Goal: Task Accomplishment & Management: Manage account settings

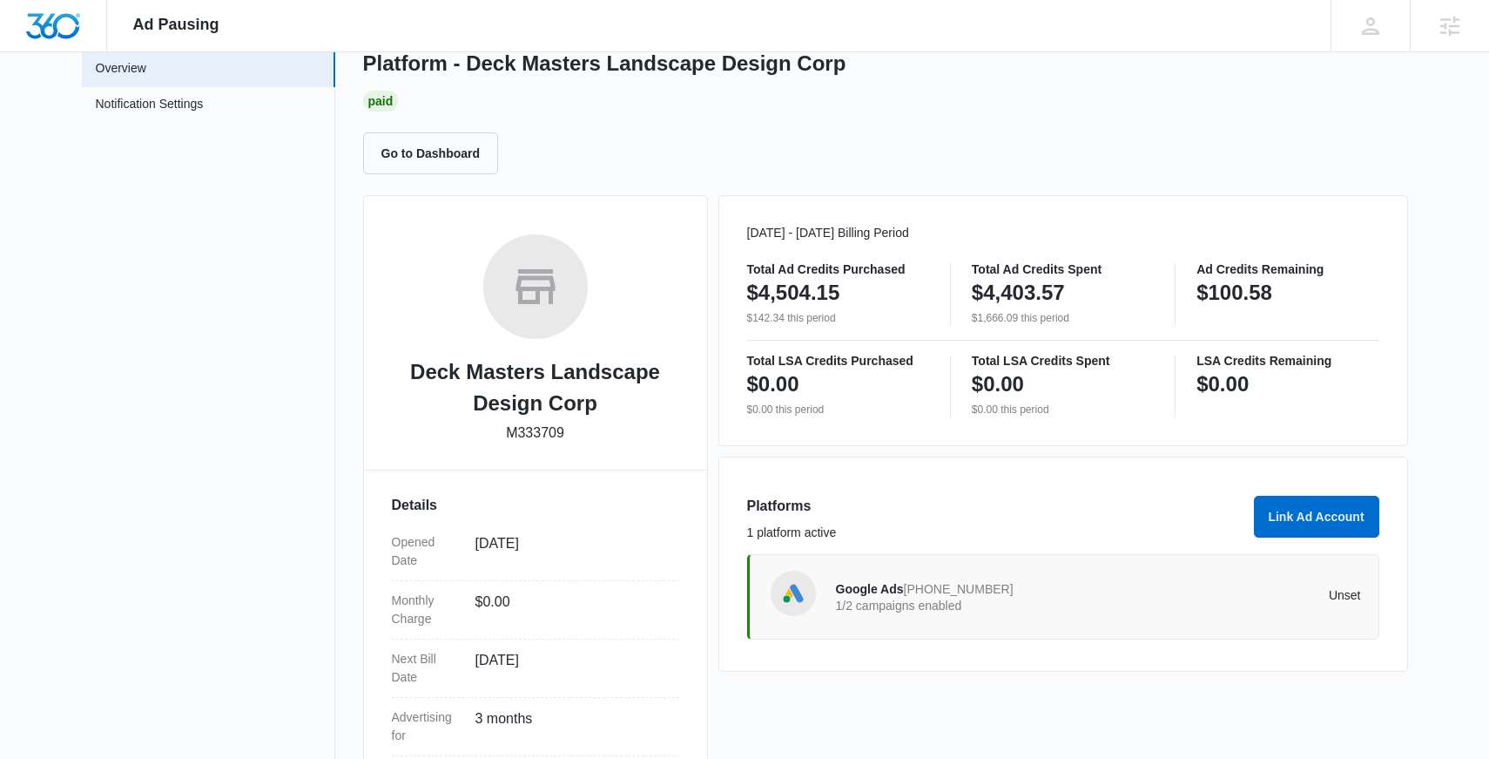
scroll to position [50, 0]
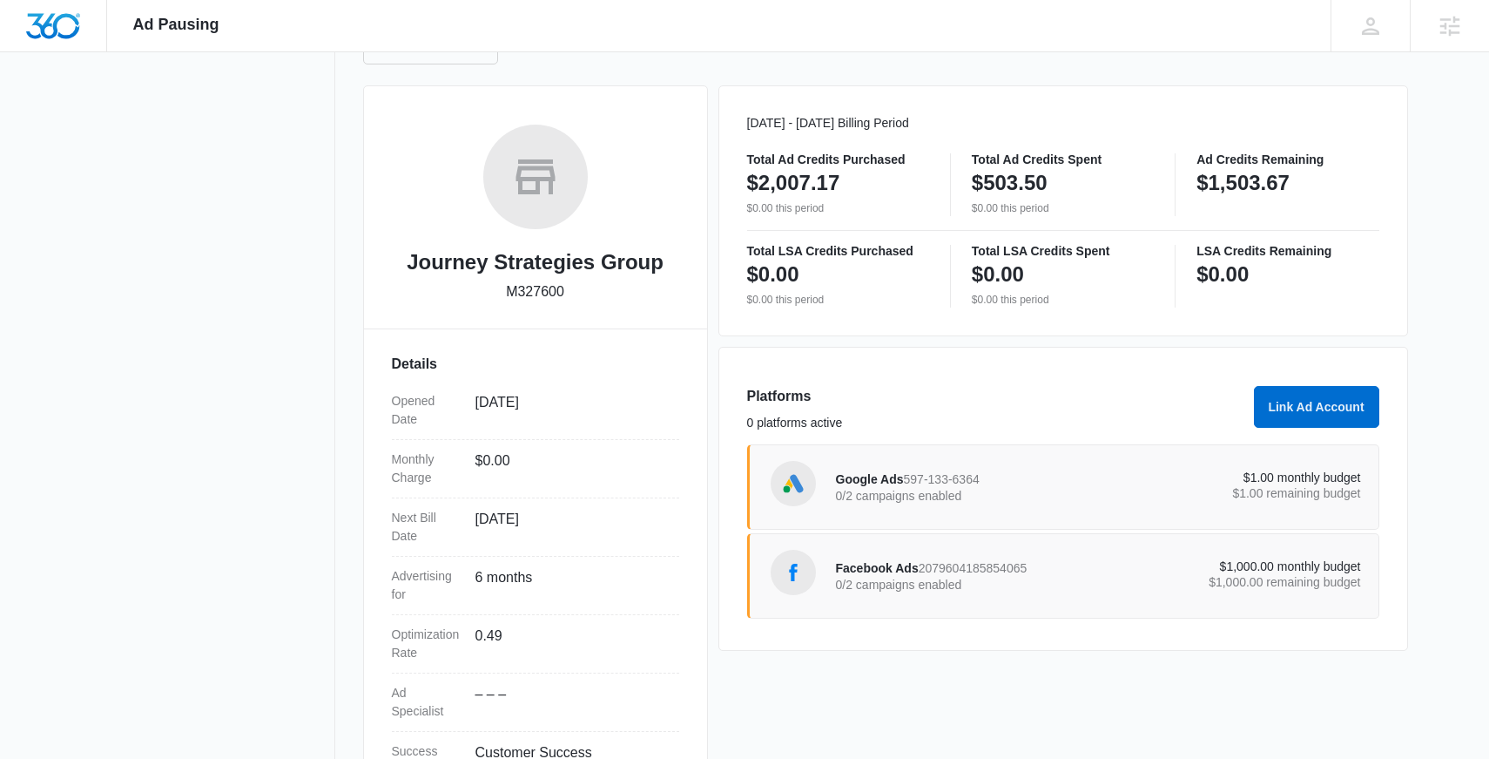
scroll to position [214, 0]
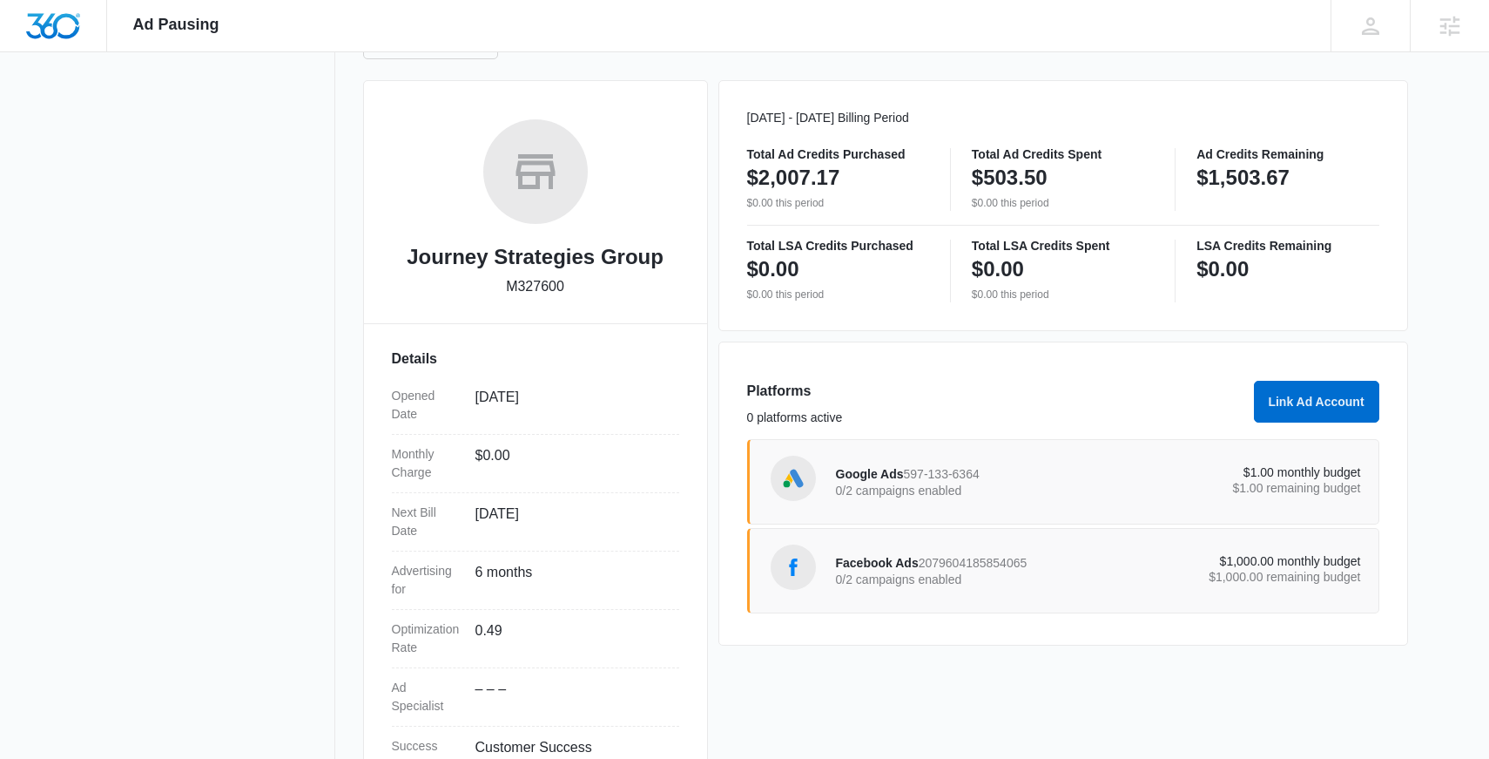
click at [1261, 570] on p "$1,000.00 remaining budget" at bounding box center [1229, 576] width 263 height 12
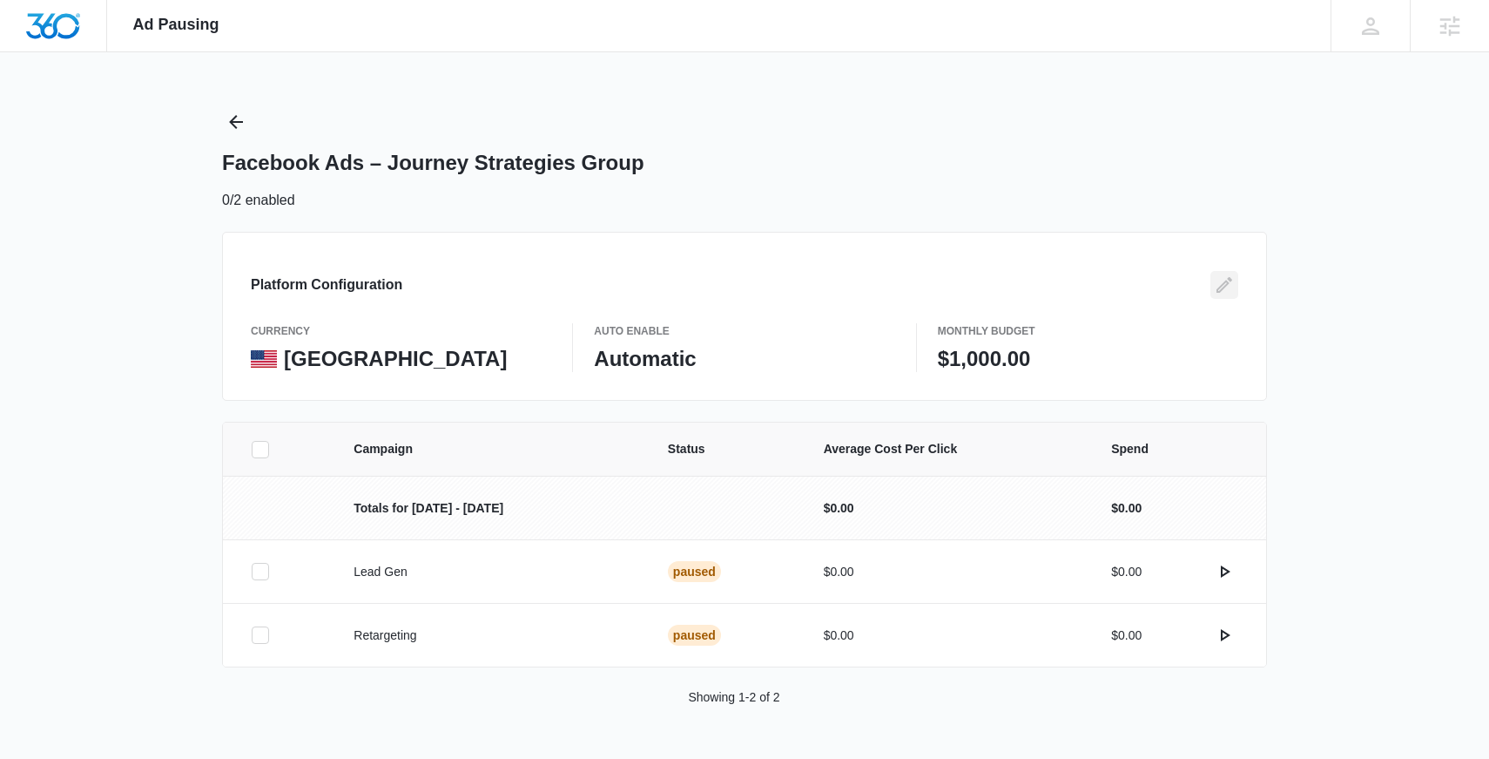
click at [1221, 280] on icon "Edit" at bounding box center [1224, 284] width 21 height 21
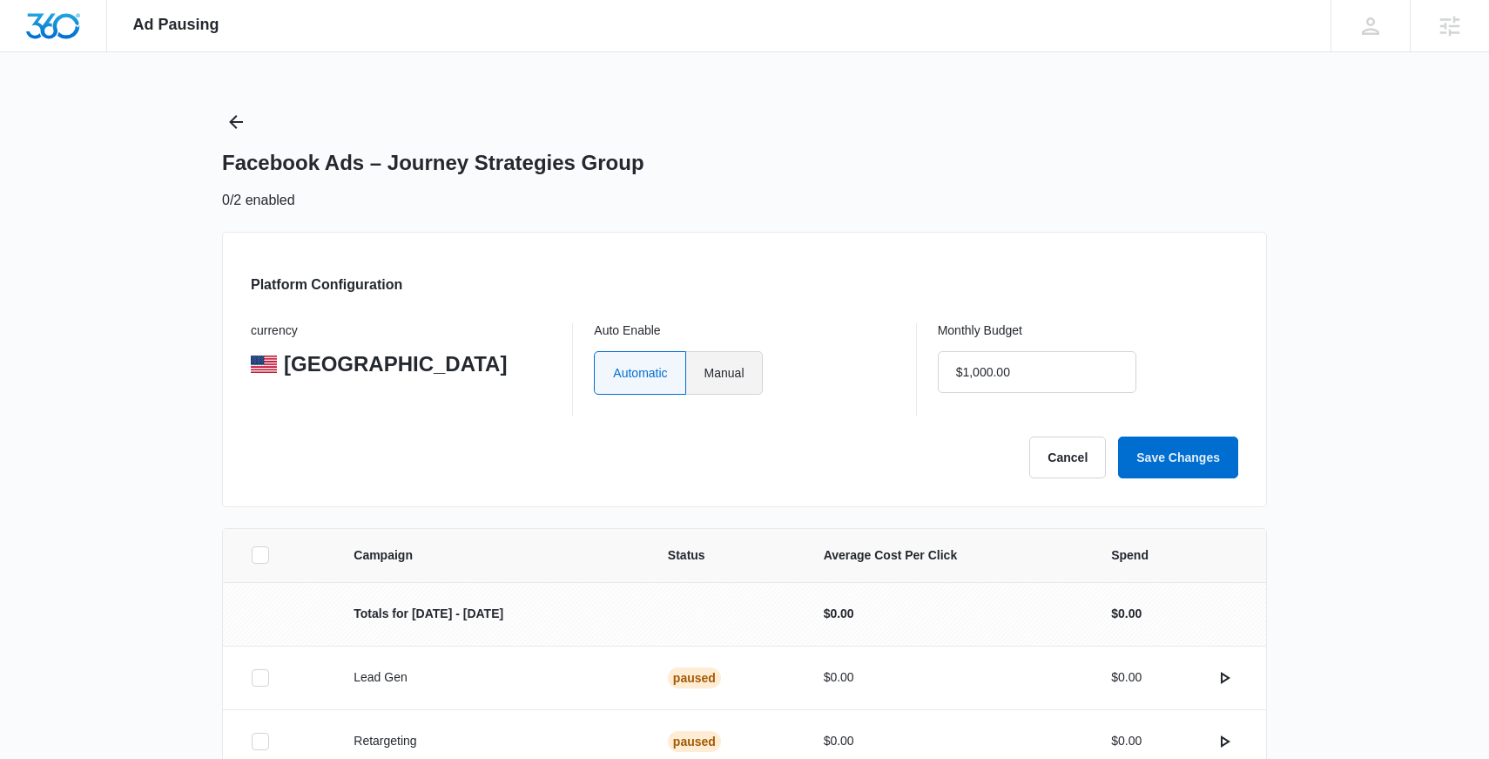
click at [736, 384] on label "Manual" at bounding box center [724, 373] width 77 height 44
click at [705, 373] on input "Manual" at bounding box center [704, 372] width 1 height 1
radio input "true"
click at [1031, 387] on input "$1,000.00" at bounding box center [1037, 372] width 199 height 42
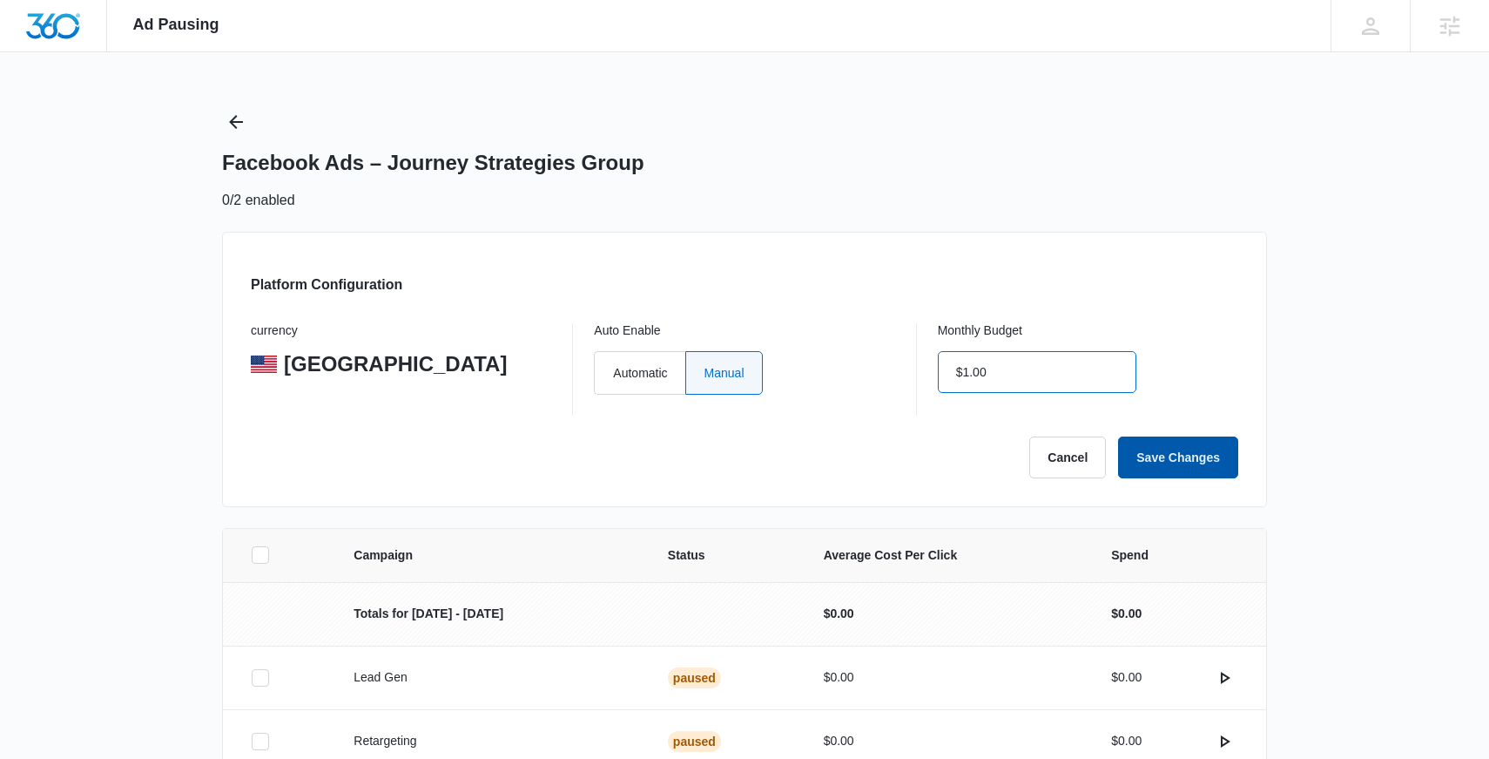
type input "$1.00"
click at [1173, 472] on button "Save Changes" at bounding box center [1178, 457] width 120 height 42
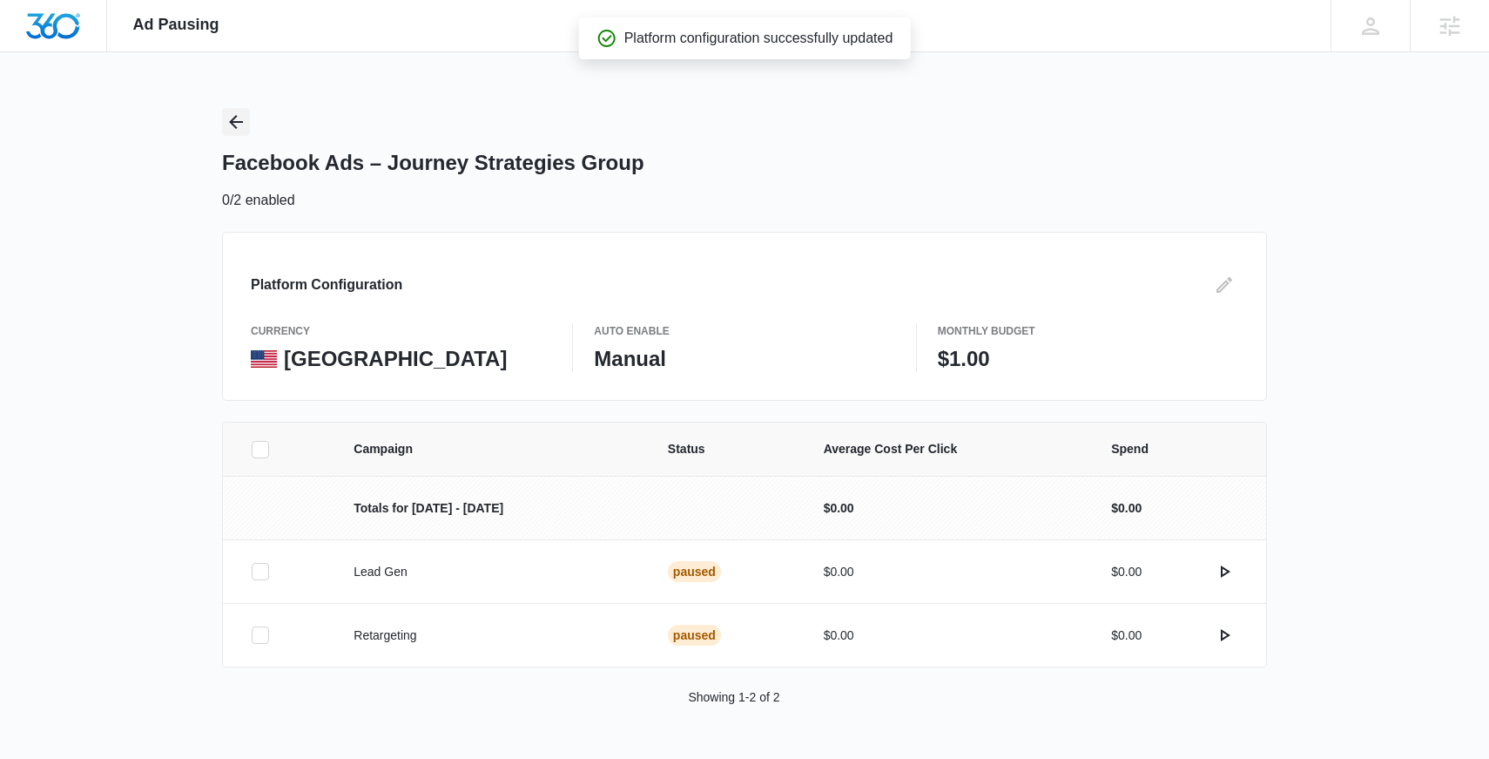
click at [237, 132] on icon "Back" at bounding box center [236, 121] width 21 height 21
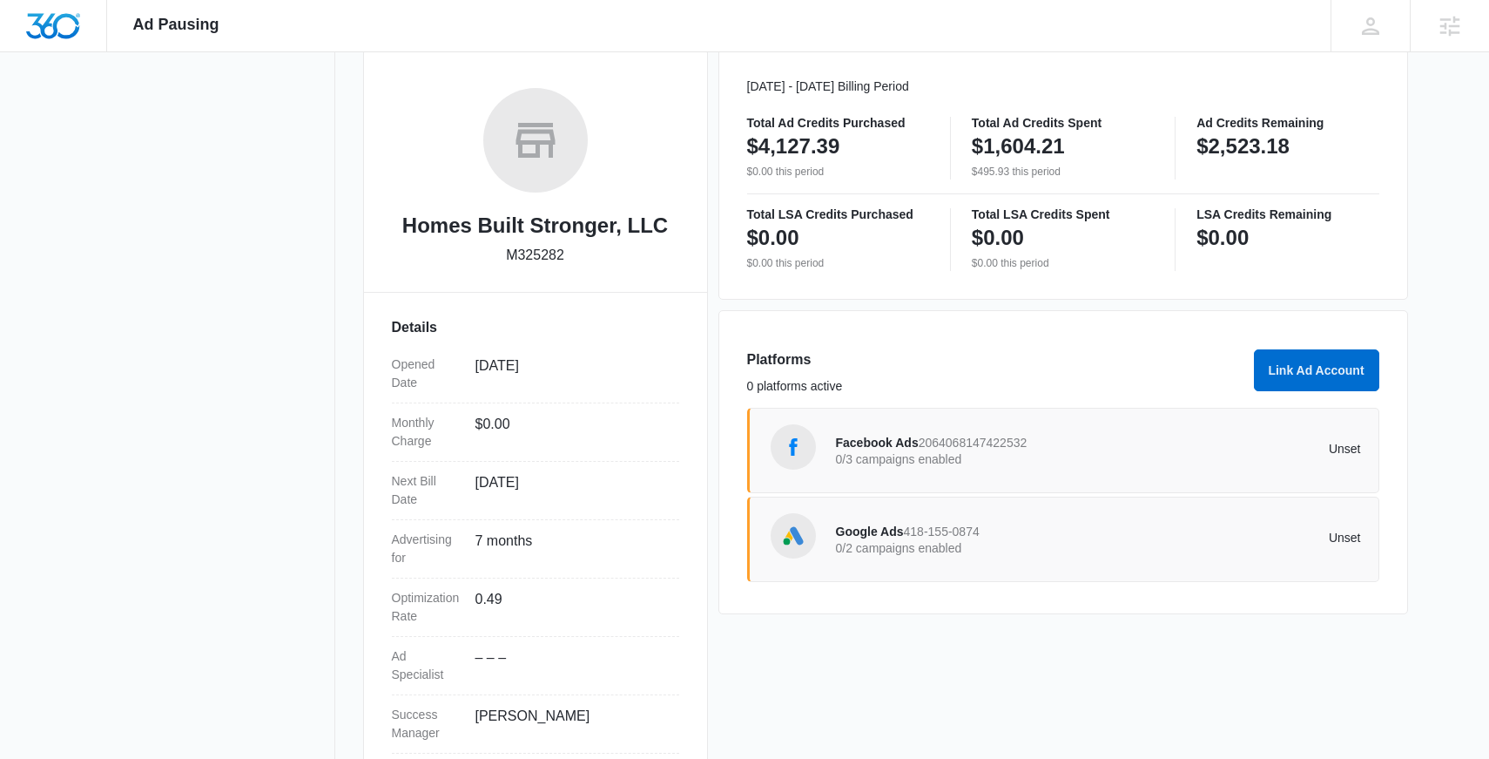
scroll to position [253, 0]
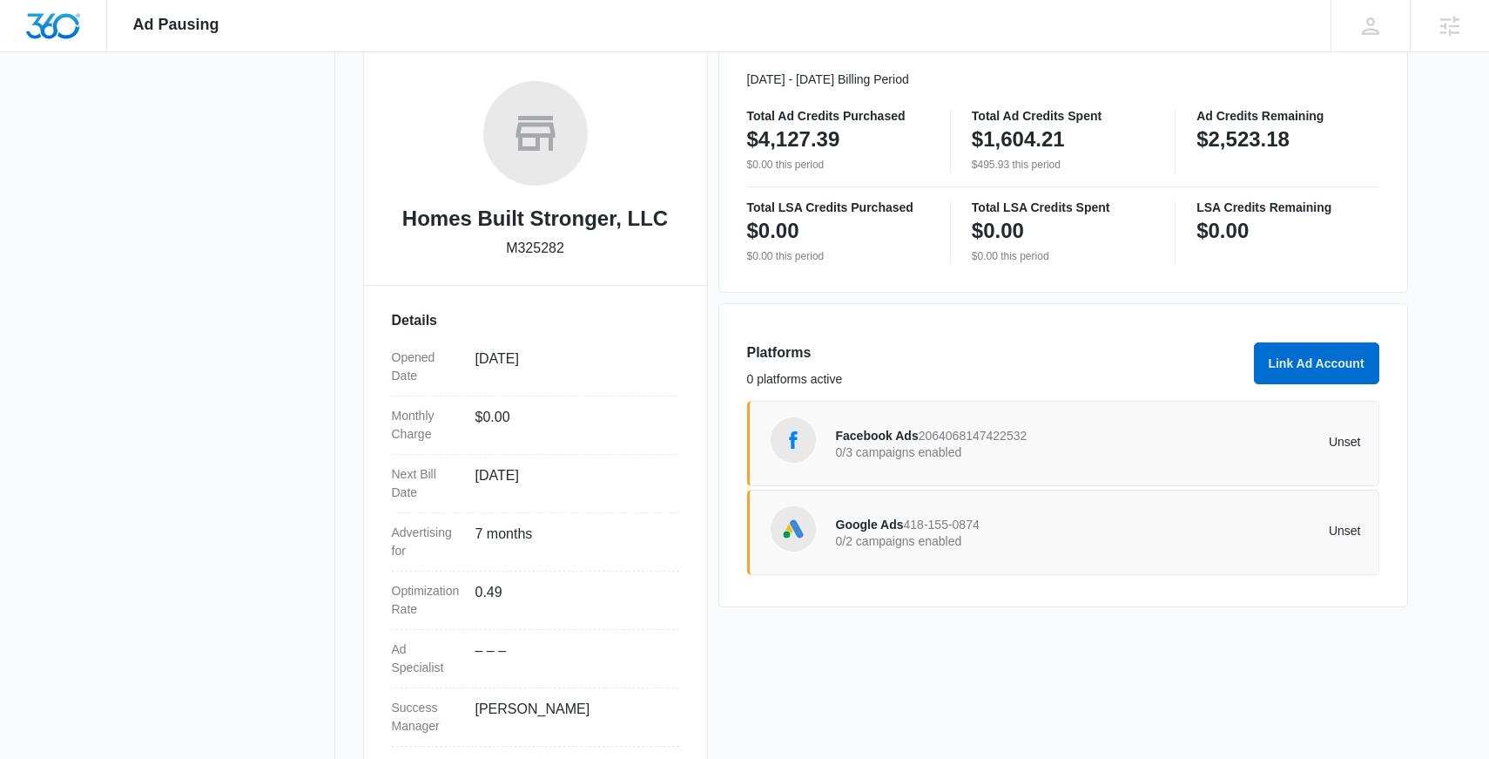
click at [1014, 443] on div "Facebook Ads 2064068147422532 0/3 campaigns enabled" at bounding box center [967, 443] width 263 height 37
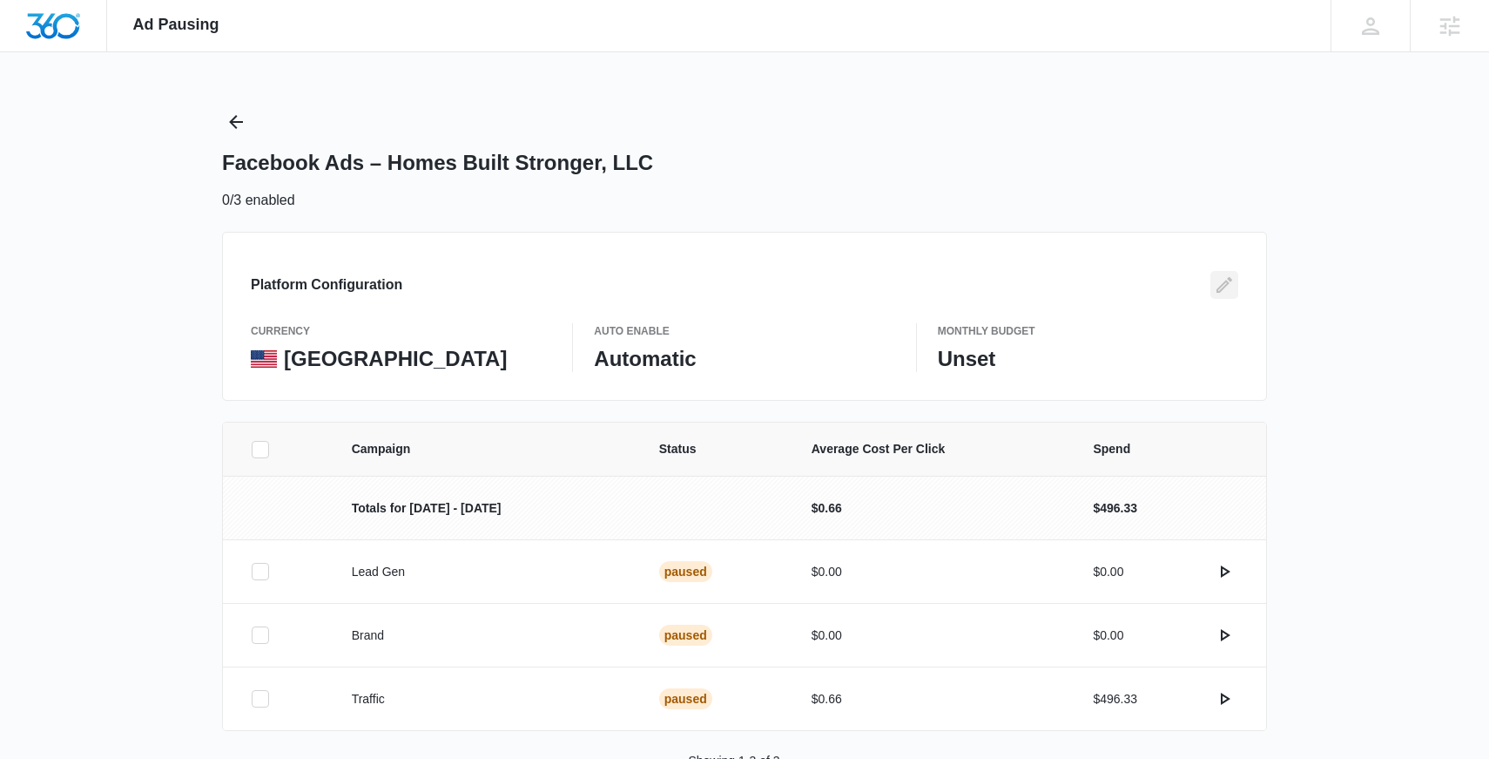
click at [1218, 288] on icon "Edit" at bounding box center [1225, 285] width 16 height 16
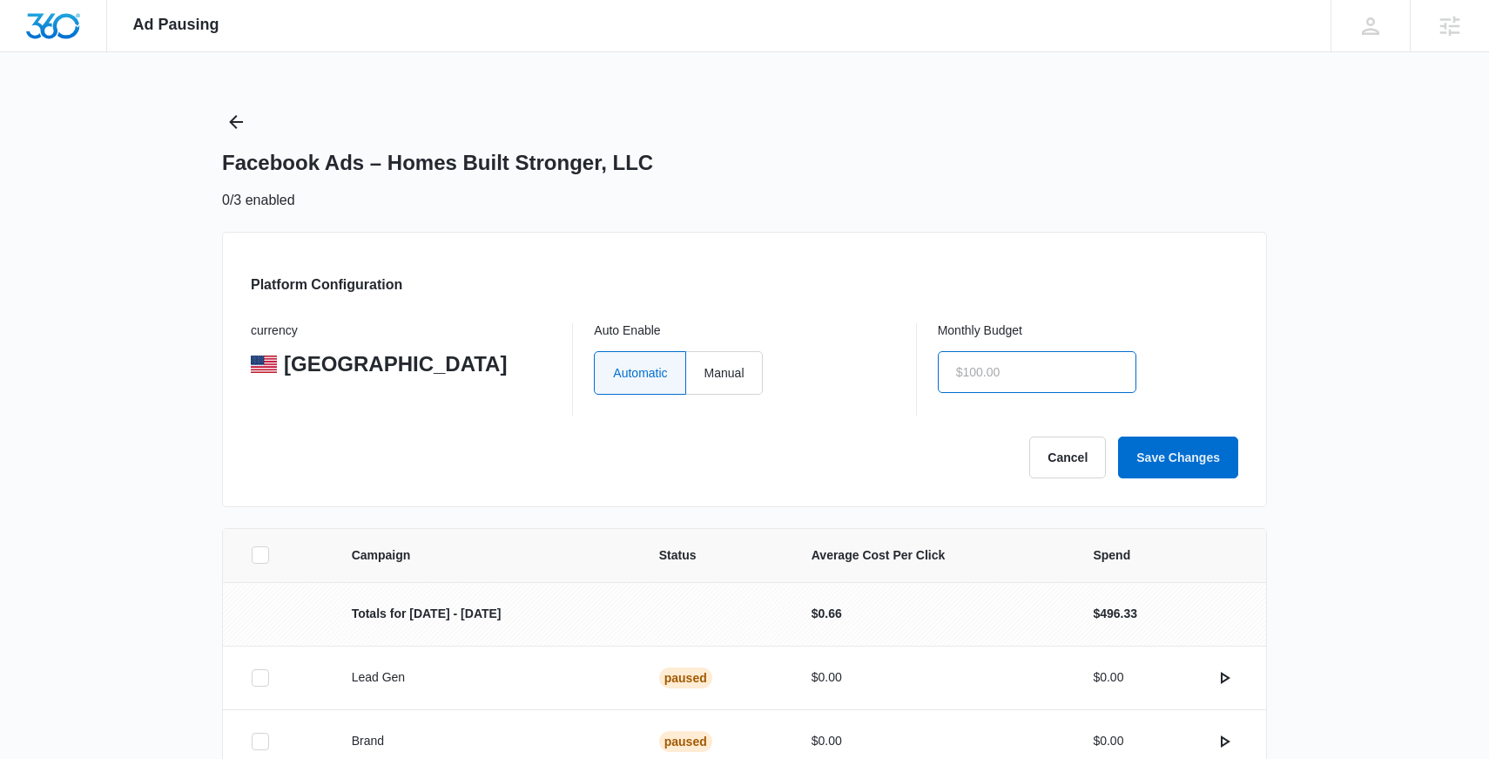
click at [988, 380] on input "text" at bounding box center [1037, 372] width 199 height 42
type input "$1.00"
click at [736, 362] on label "Manual" at bounding box center [724, 373] width 77 height 44
click at [705, 372] on input "Manual" at bounding box center [704, 372] width 1 height 1
radio input "true"
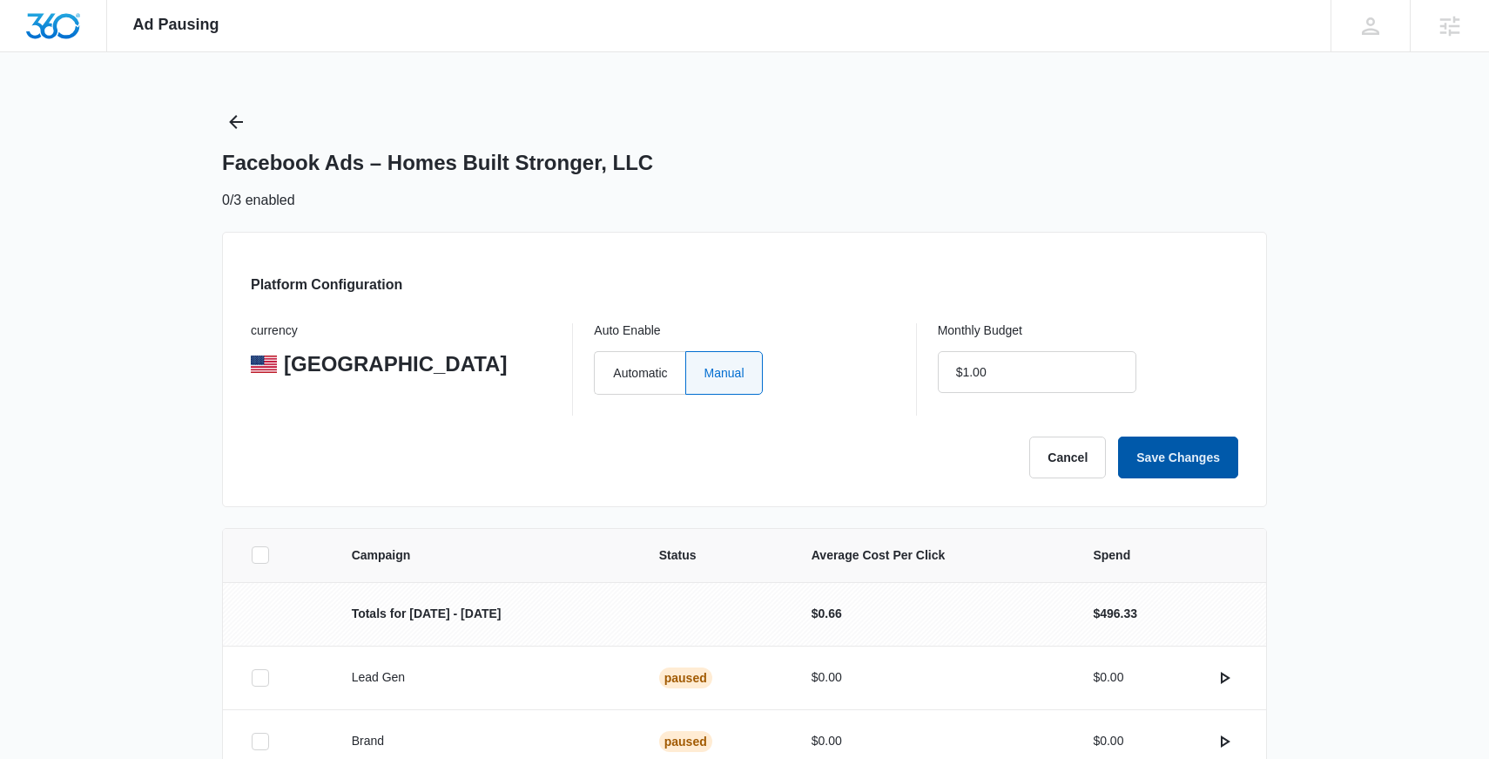
click at [1169, 440] on button "Save Changes" at bounding box center [1178, 457] width 120 height 42
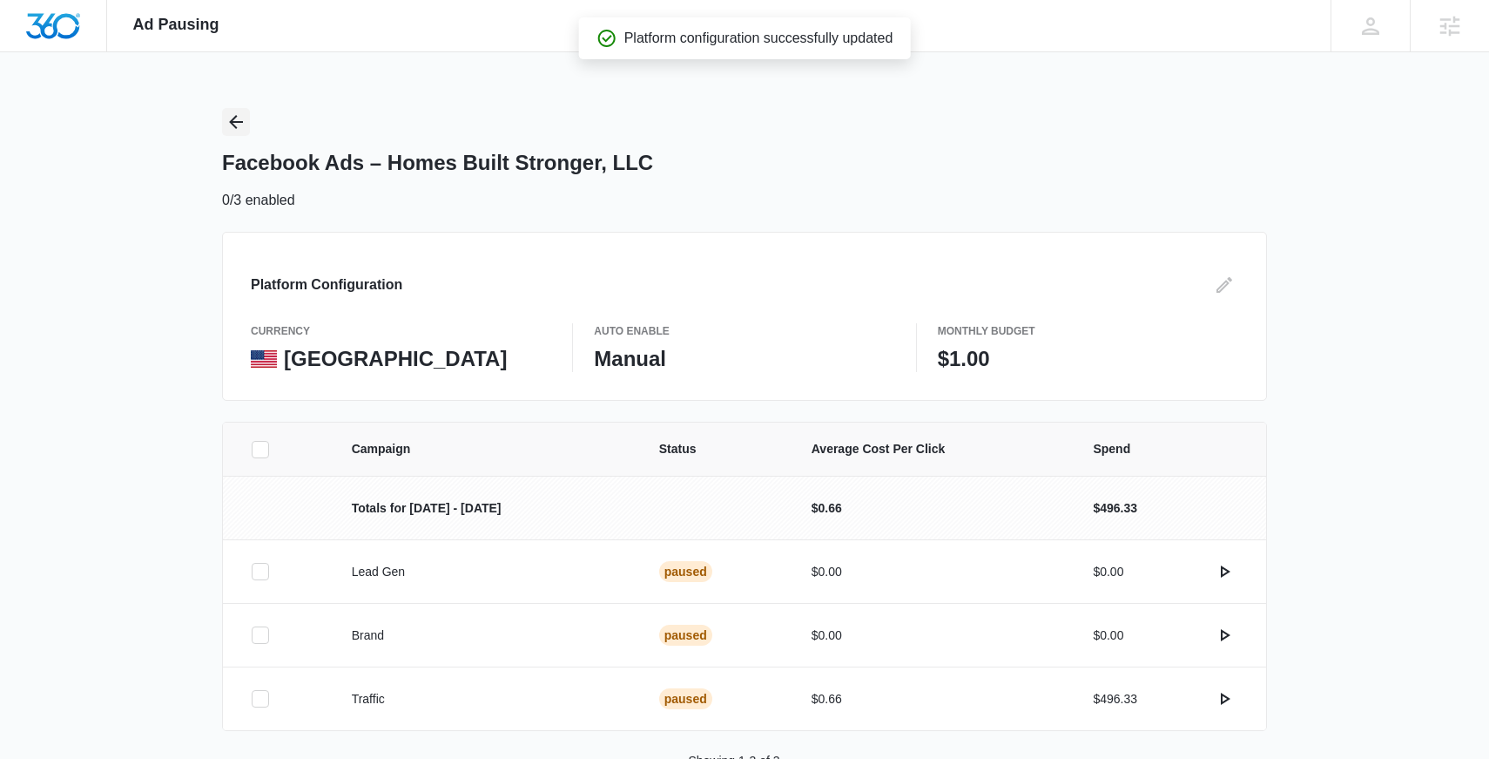
click at [230, 117] on icon "Back" at bounding box center [236, 121] width 21 height 21
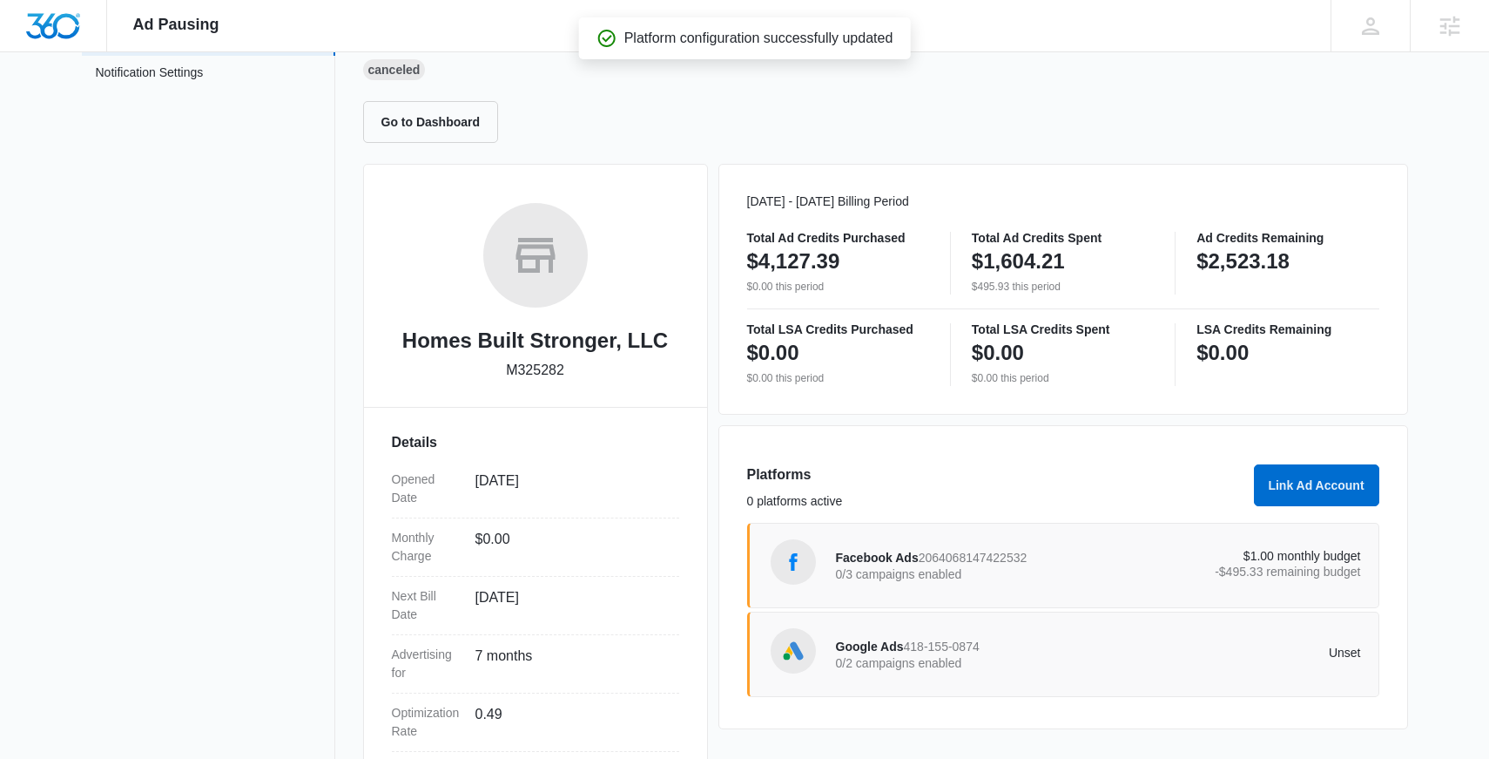
scroll to position [210, 0]
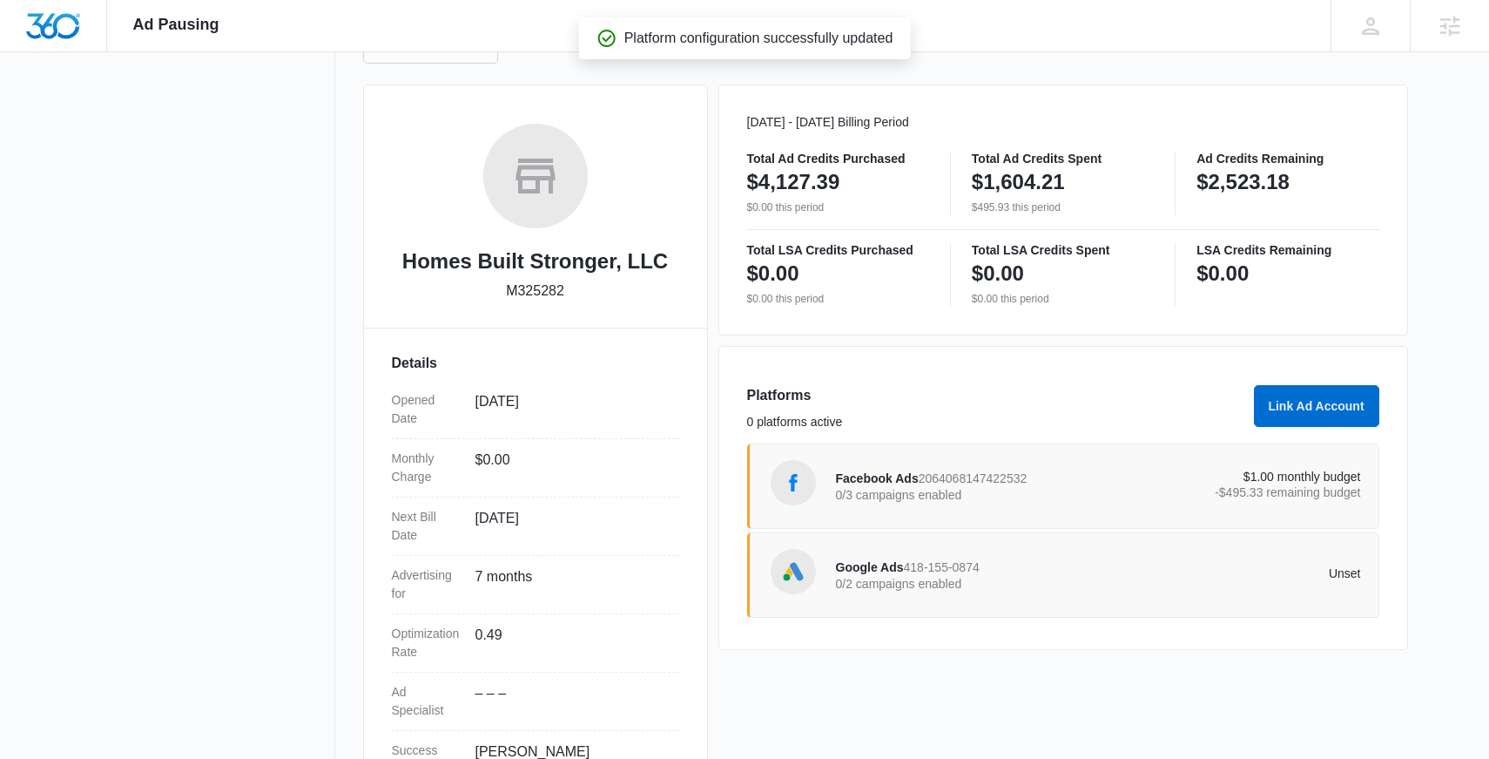
click at [942, 574] on span "418-155-0874" at bounding box center [942, 567] width 76 height 14
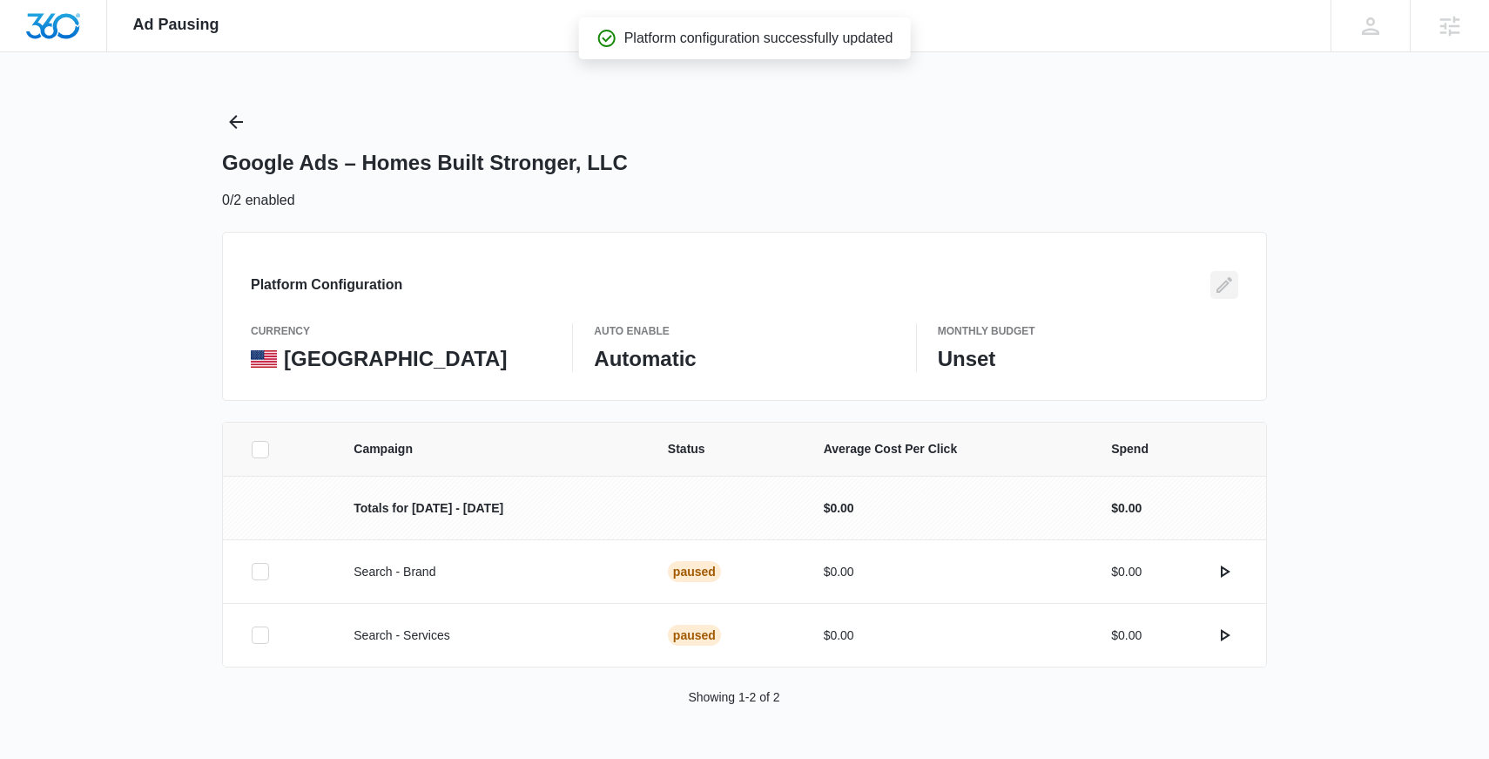
click at [1225, 284] on icon "Edit" at bounding box center [1224, 284] width 21 height 21
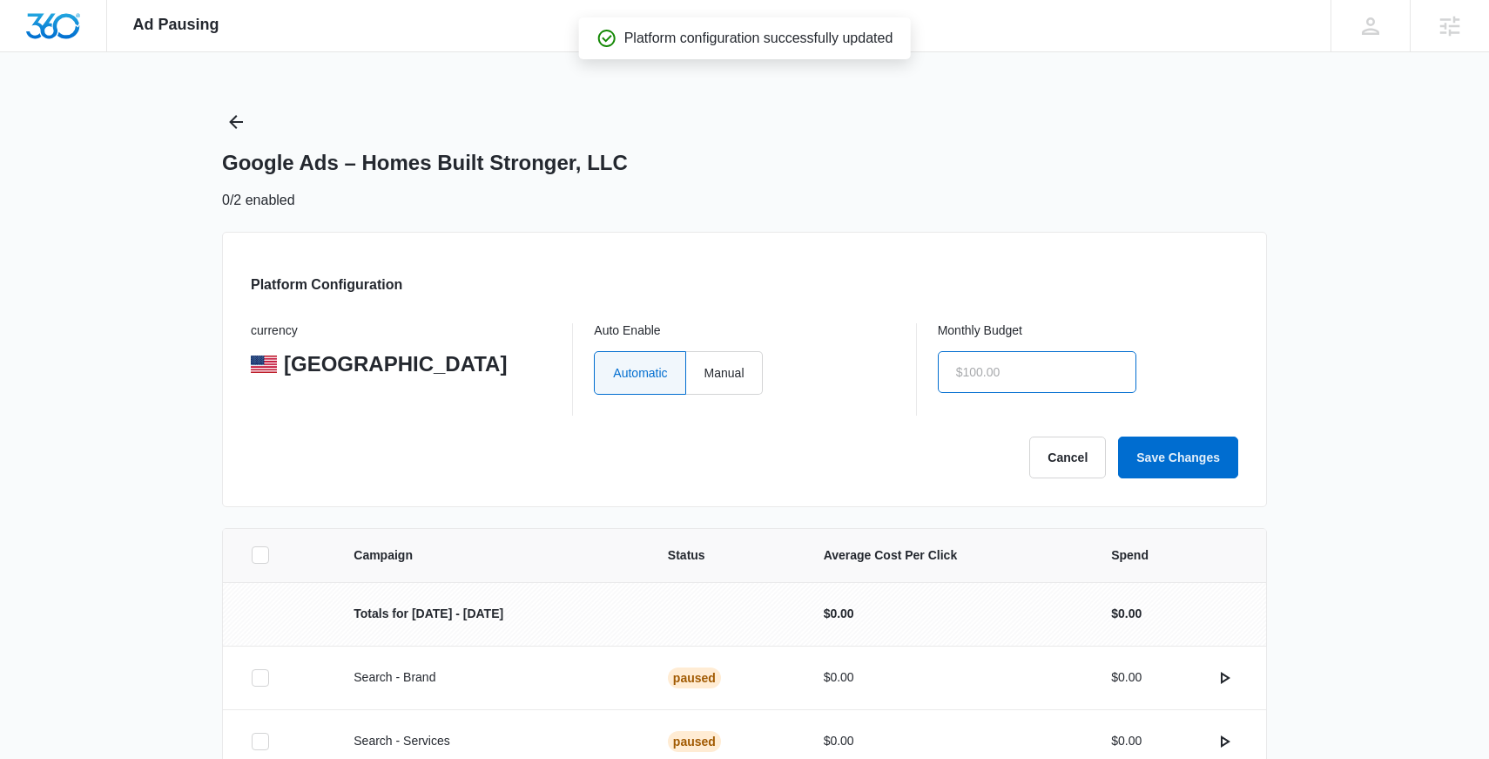
click at [1083, 370] on input "text" at bounding box center [1037, 372] width 199 height 42
type input "$1.00"
click at [709, 382] on label "Manual" at bounding box center [724, 373] width 77 height 44
click at [705, 373] on input "Manual" at bounding box center [704, 372] width 1 height 1
radio input "true"
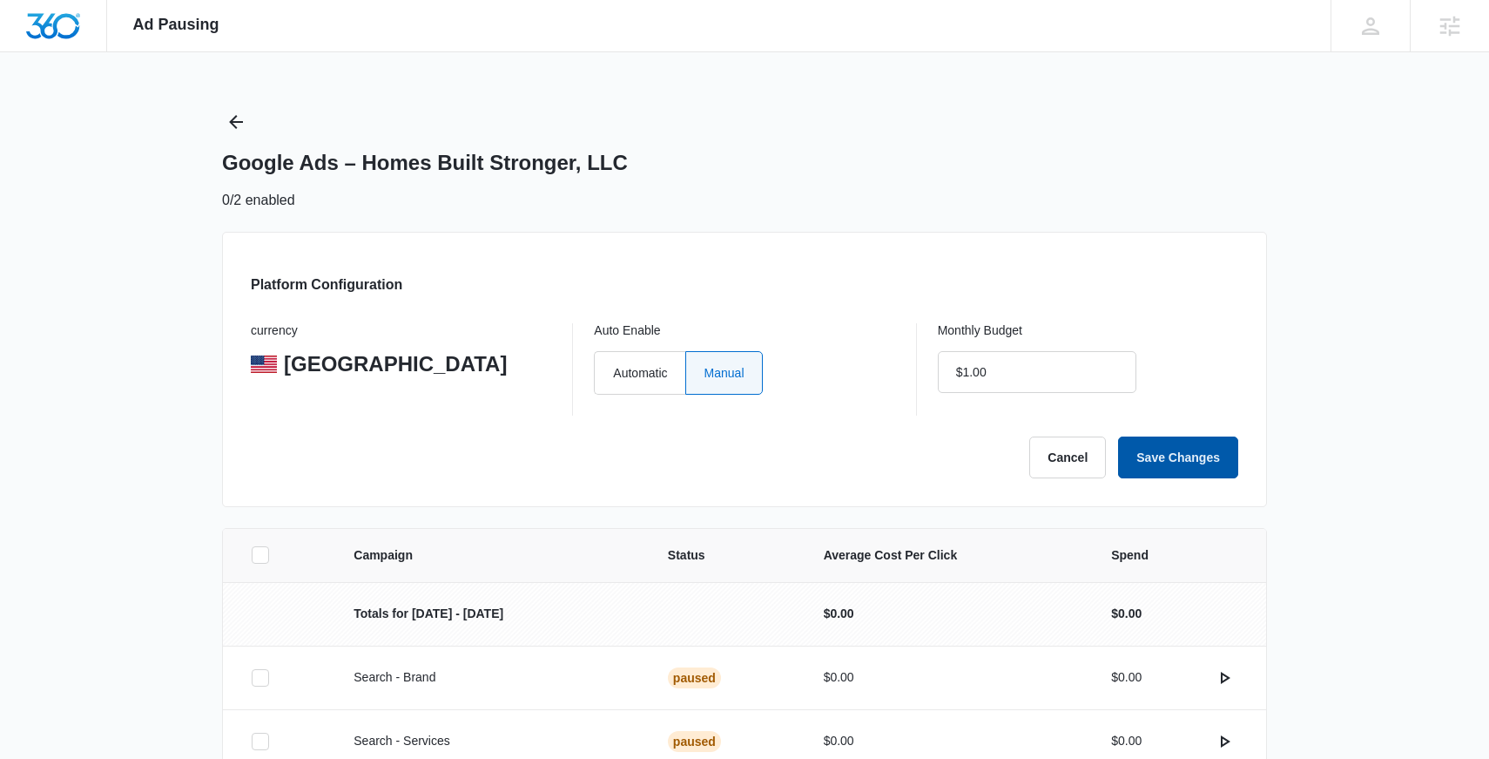
click at [1208, 462] on button "Save Changes" at bounding box center [1178, 457] width 120 height 42
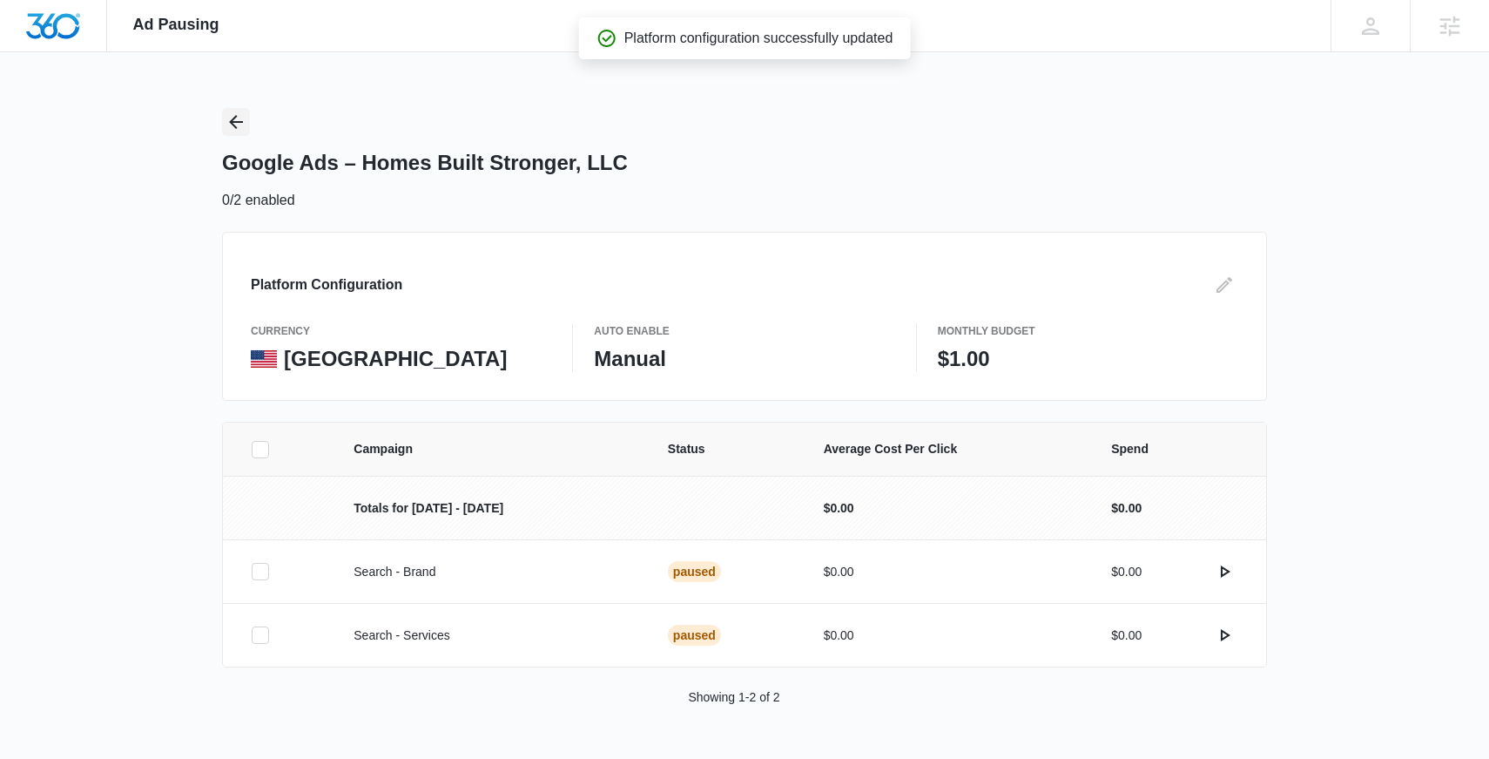
click at [231, 132] on icon "Back" at bounding box center [236, 121] width 21 height 21
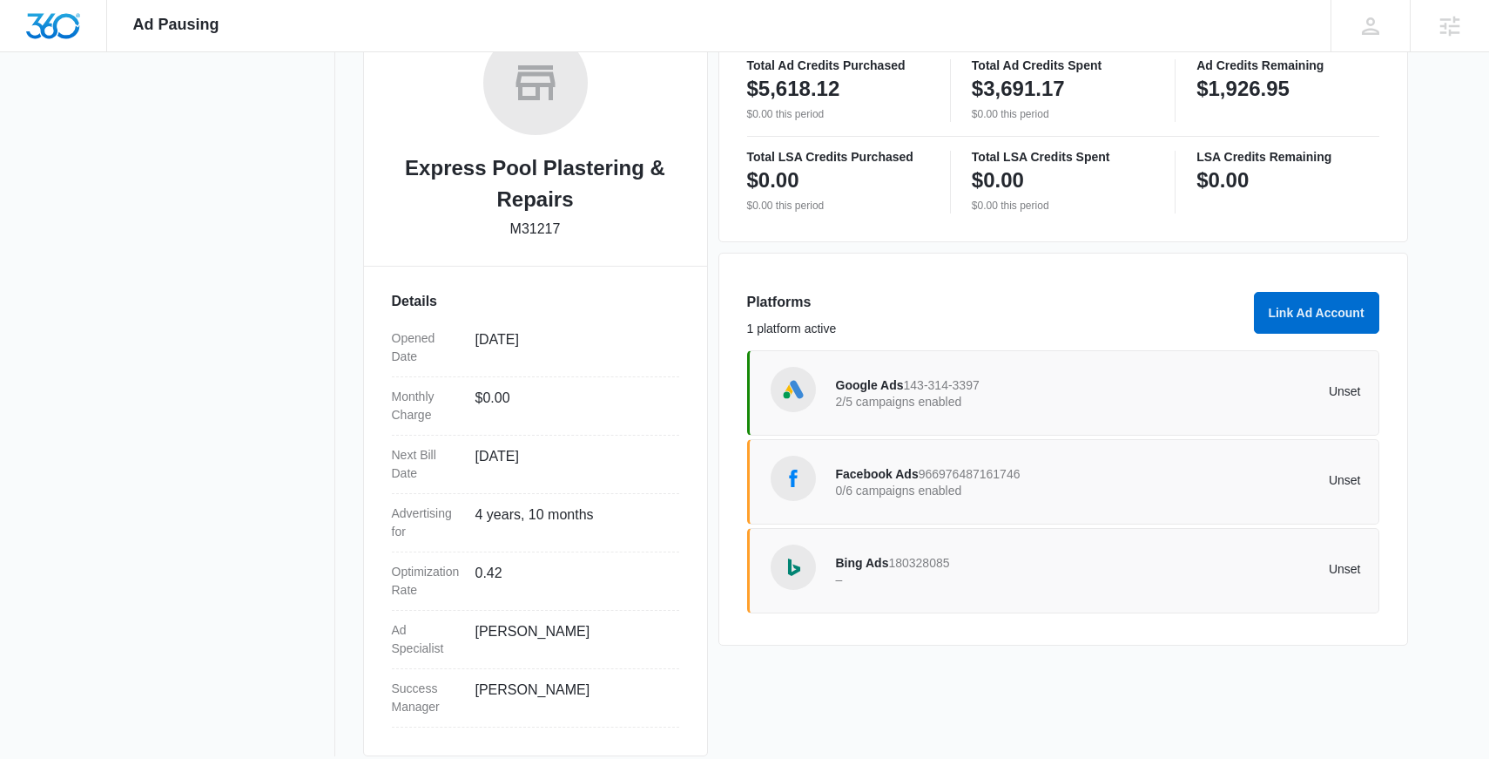
scroll to position [321, 0]
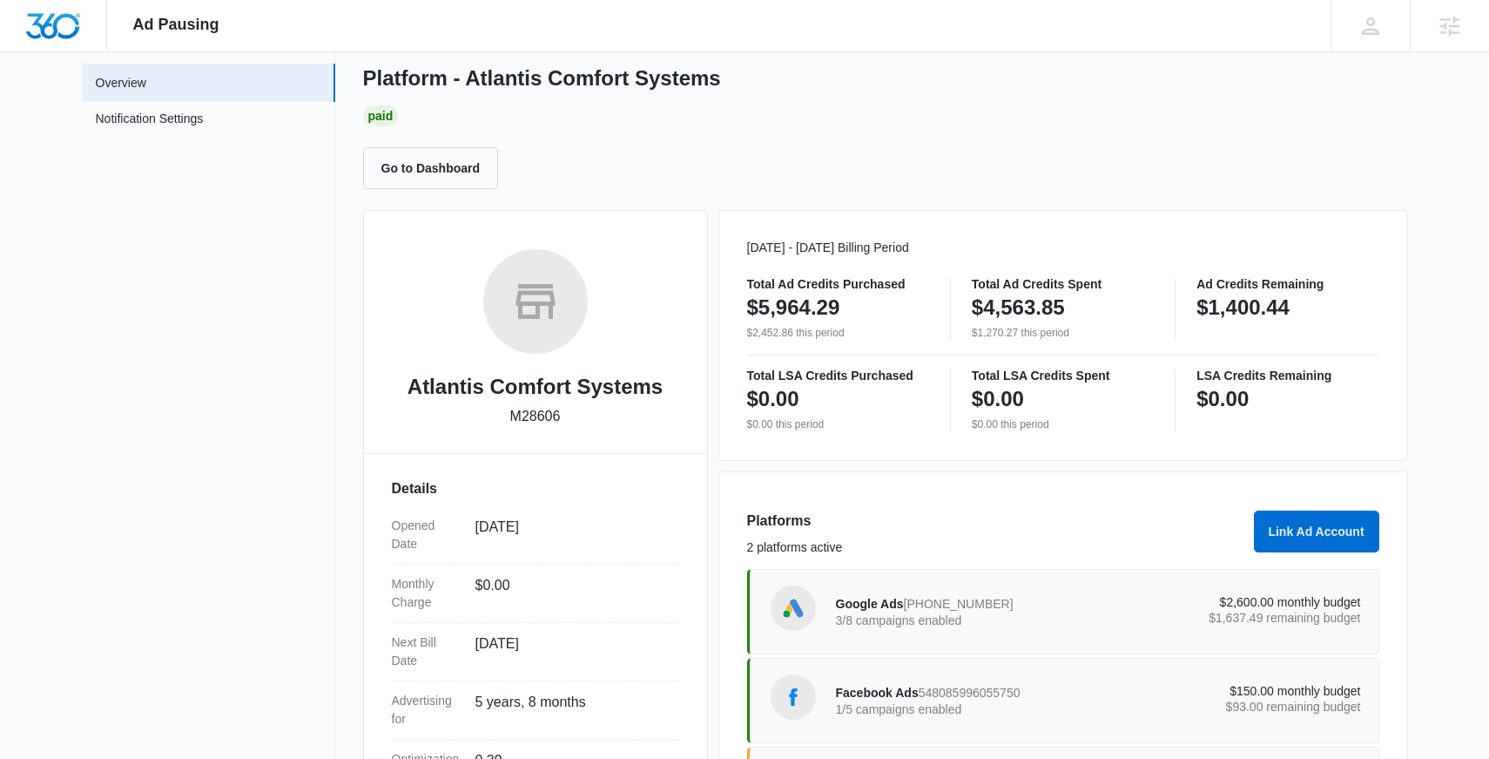
scroll to position [26, 0]
